Goal: Task Accomplishment & Management: Use online tool/utility

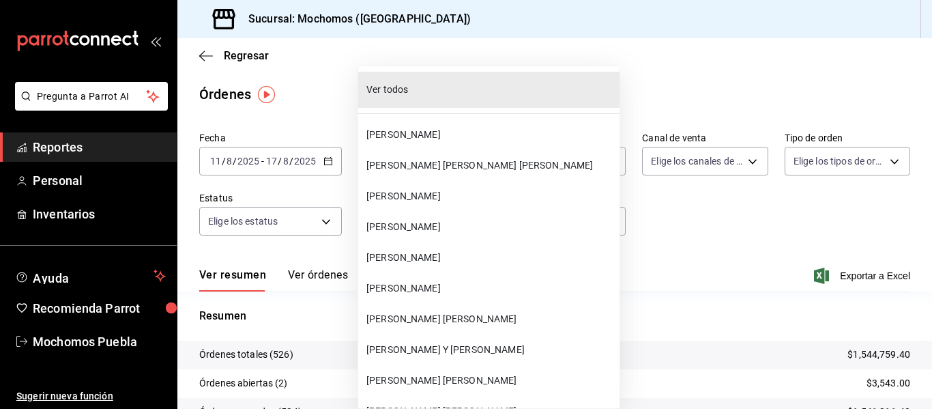
click at [285, 130] on div at bounding box center [466, 204] width 932 height 409
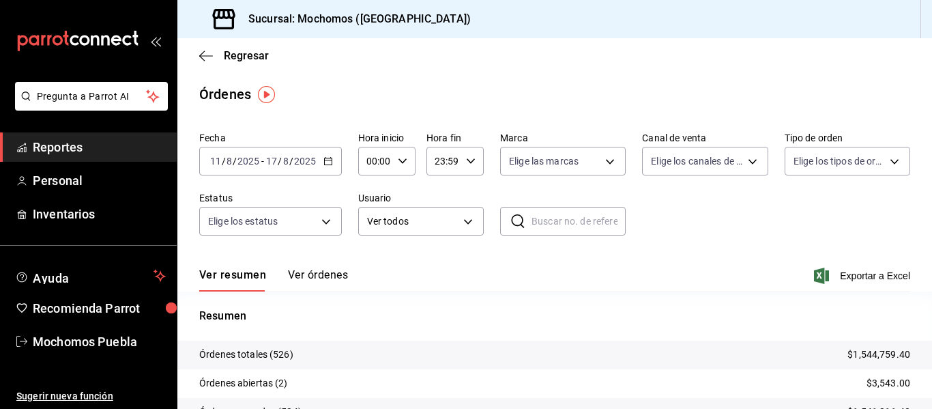
click at [712, 91] on div at bounding box center [466, 204] width 932 height 409
click at [330, 158] on icon "button" at bounding box center [328, 161] width 10 height 10
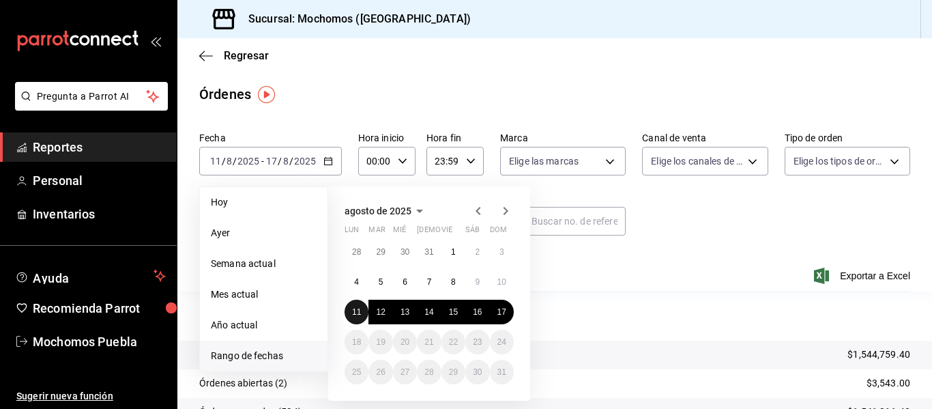
click at [358, 310] on abbr "11" at bounding box center [356, 312] width 9 height 10
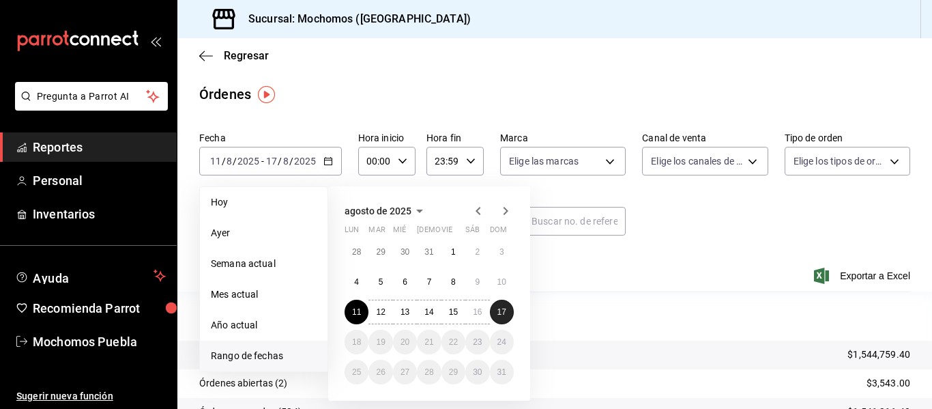
click at [503, 306] on button "17" at bounding box center [502, 312] width 24 height 25
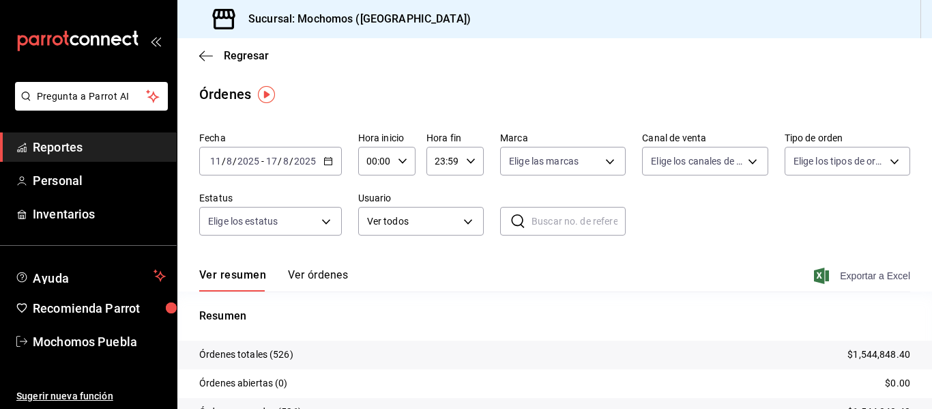
click at [860, 272] on span "Exportar a Excel" at bounding box center [863, 275] width 93 height 16
click at [835, 270] on span "Exportar a Excel" at bounding box center [863, 275] width 93 height 16
click at [81, 149] on span "Reportes" at bounding box center [99, 147] width 133 height 18
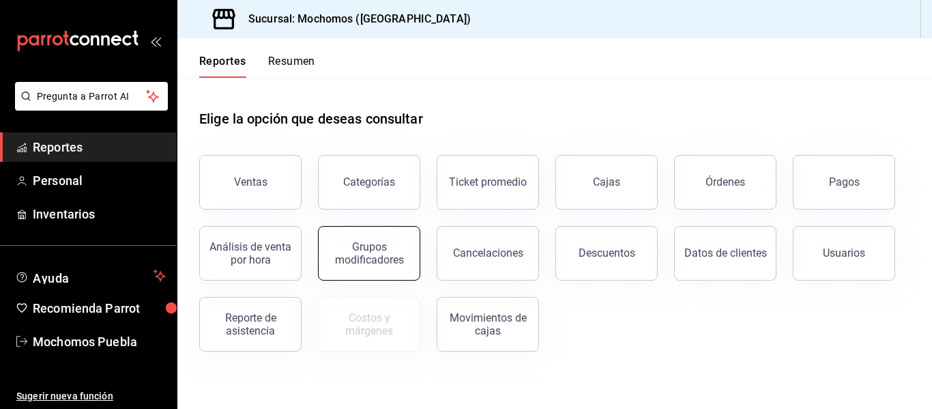
click at [413, 257] on button "Grupos modificadores" at bounding box center [369, 253] width 102 height 55
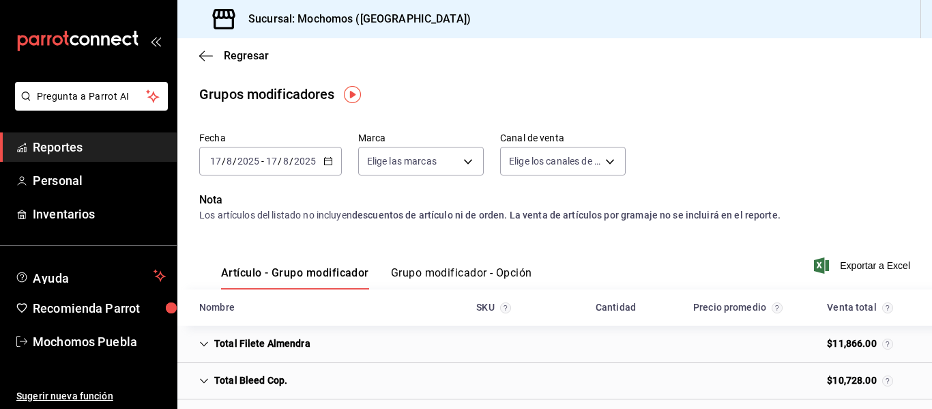
click at [321, 156] on div "[DATE] [DATE] - [DATE] [DATE]" at bounding box center [270, 161] width 143 height 29
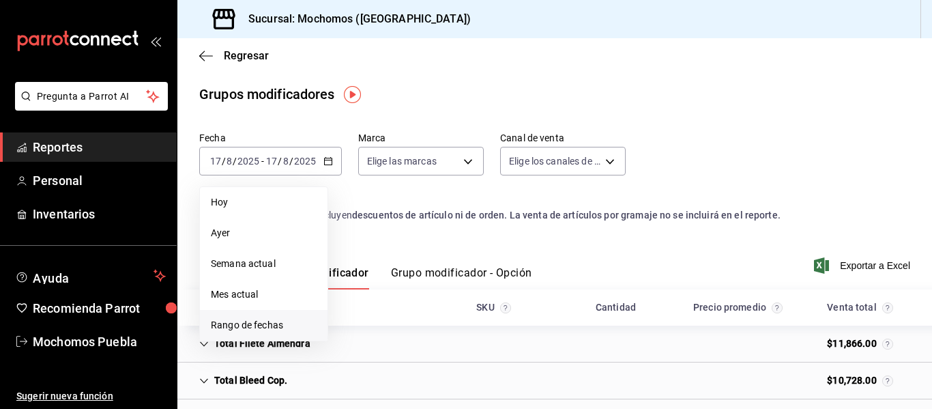
click at [228, 326] on span "Rango de fechas" at bounding box center [264, 325] width 106 height 14
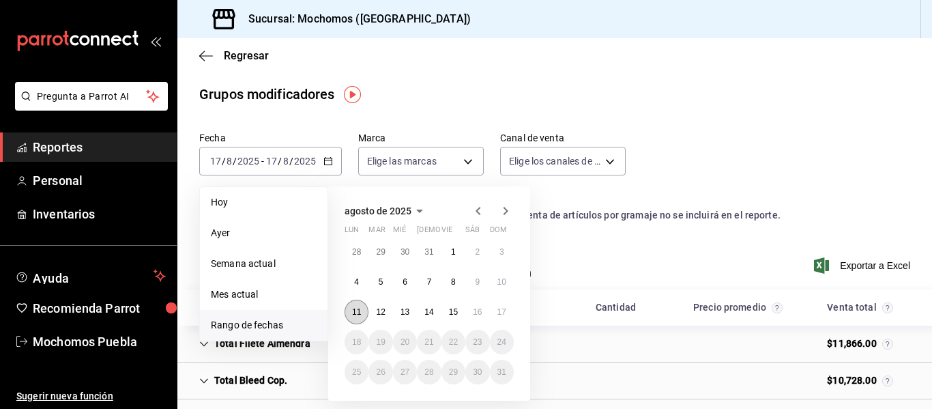
click at [355, 304] on button "11" at bounding box center [357, 312] width 24 height 25
click at [496, 313] on button "17" at bounding box center [502, 312] width 24 height 25
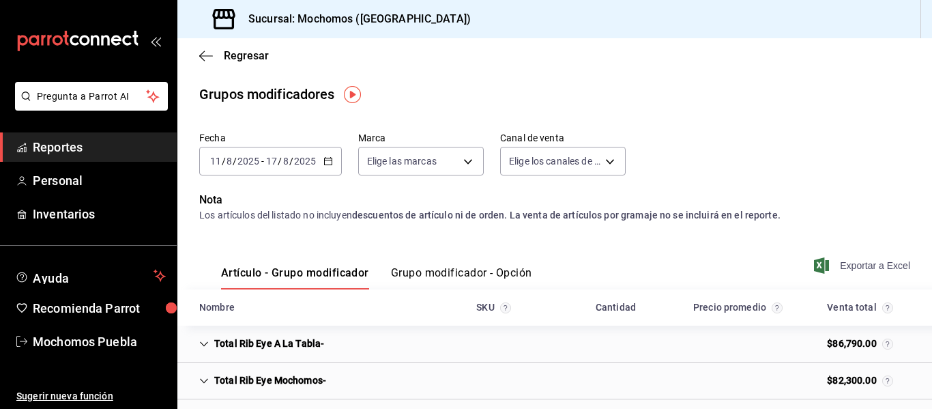
click at [843, 263] on span "Exportar a Excel" at bounding box center [863, 265] width 93 height 16
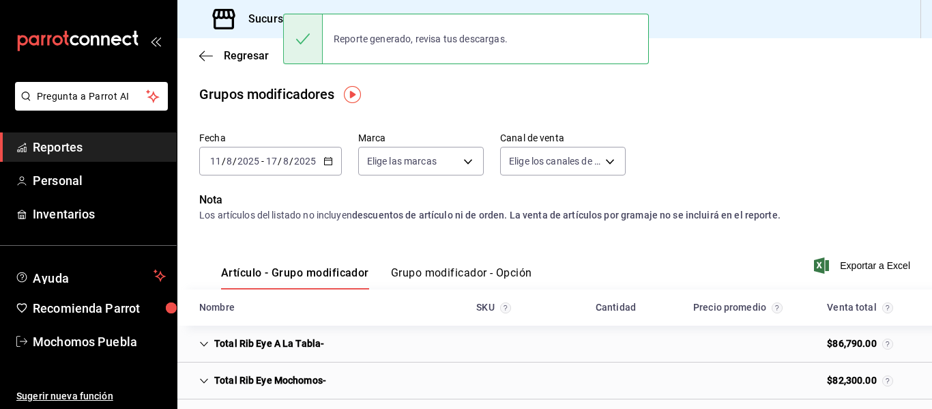
click at [402, 270] on button "Grupo modificador - Opción" at bounding box center [461, 277] width 141 height 23
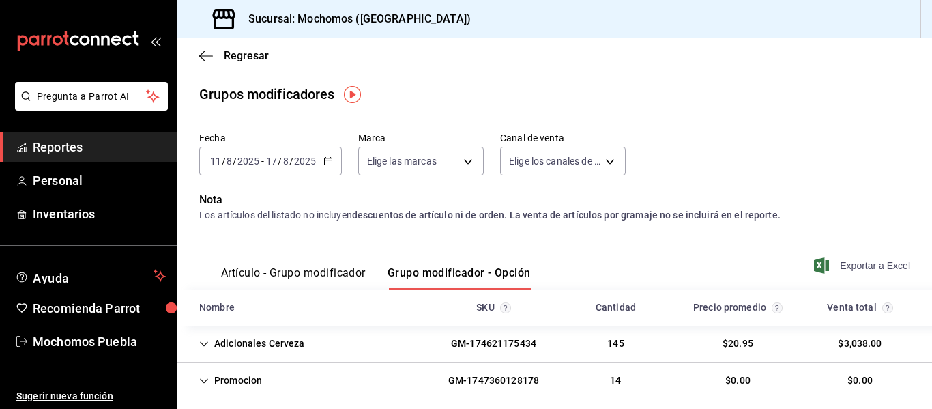
click at [855, 263] on span "Exportar a Excel" at bounding box center [863, 265] width 93 height 16
